Goal: Task Accomplishment & Management: Manage account settings

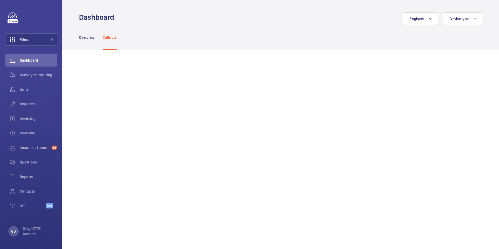
scroll to position [468, 0]
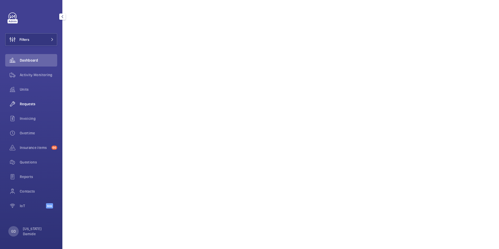
click at [28, 101] on span "Requests" at bounding box center [38, 103] width 37 height 5
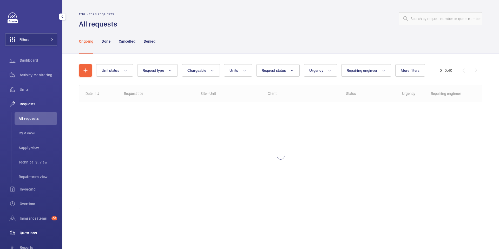
scroll to position [59, 0]
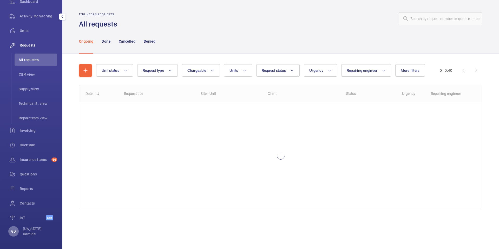
click at [13, 232] on p "GD" at bounding box center [13, 231] width 5 height 5
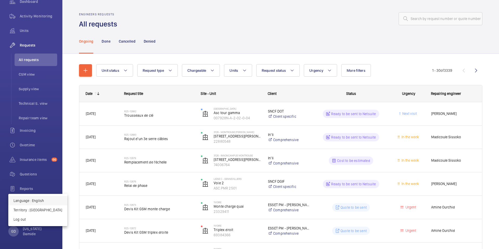
click at [38, 201] on p "Language : English" at bounding box center [38, 200] width 49 height 5
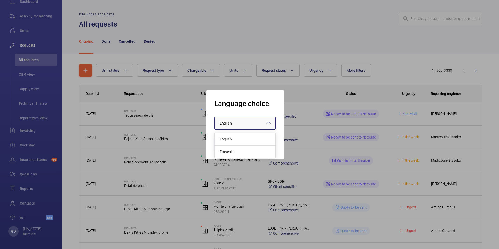
click at [244, 120] on div at bounding box center [245, 123] width 61 height 12
click at [228, 153] on span "Français" at bounding box center [245, 151] width 50 height 5
click at [230, 140] on button "Validate" at bounding box center [229, 144] width 29 height 12
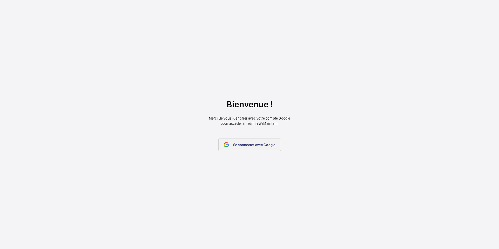
click at [238, 143] on span "Se connecter avec Google" at bounding box center [254, 145] width 42 height 4
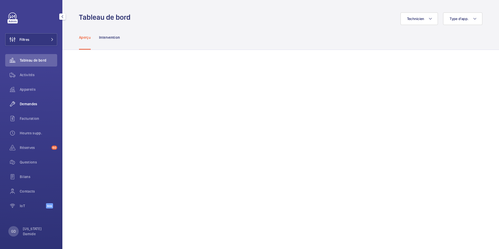
click at [31, 105] on span "Demandes" at bounding box center [38, 103] width 37 height 5
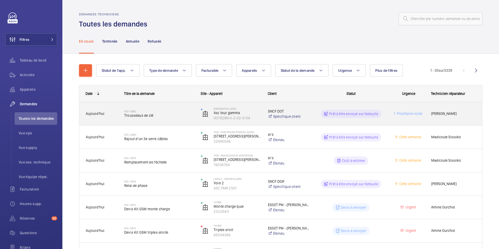
click at [153, 117] on span "Trousseaux de clé" at bounding box center [159, 115] width 70 height 5
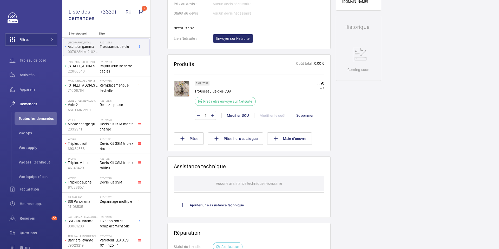
scroll to position [239, 0]
